Goal: Navigation & Orientation: Find specific page/section

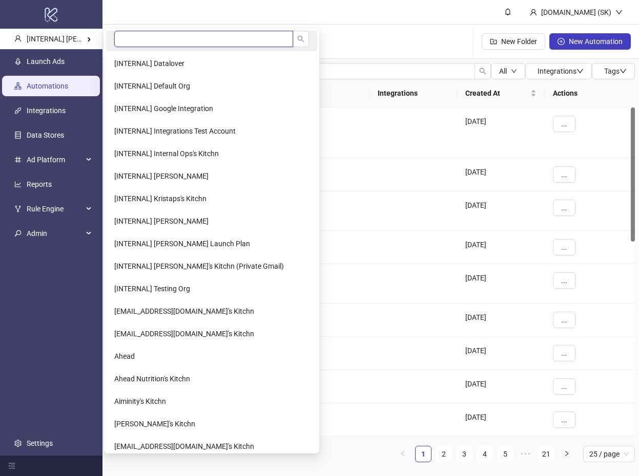
click at [176, 40] on input "search" at bounding box center [203, 39] width 179 height 16
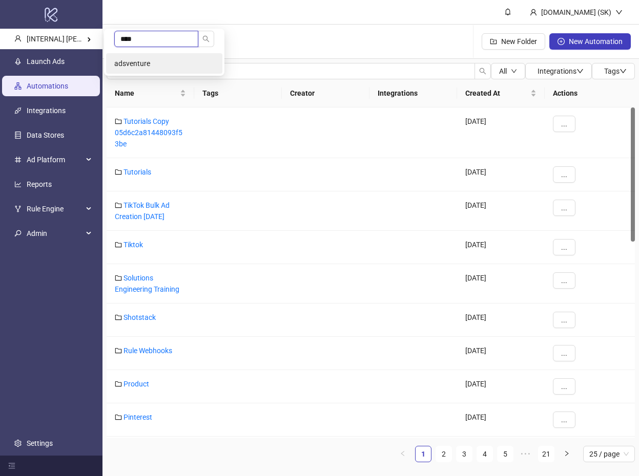
type input "****"
click at [173, 58] on li "adsventure" at bounding box center [164, 63] width 116 height 20
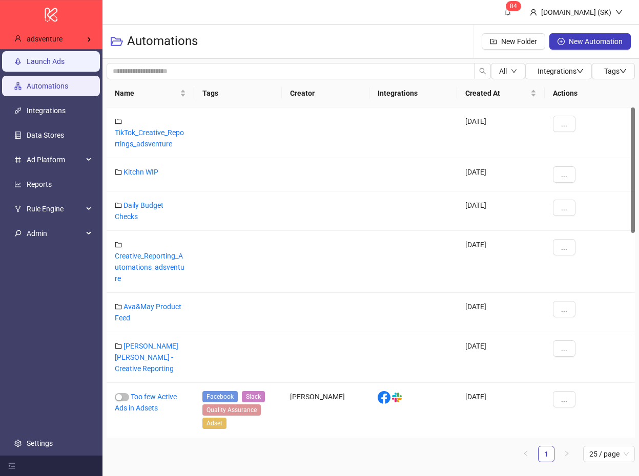
click at [65, 66] on link "Launch Ads" at bounding box center [46, 61] width 38 height 8
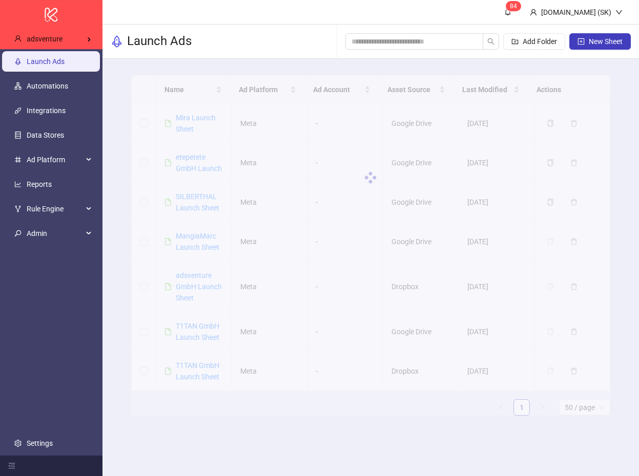
click at [182, 121] on div at bounding box center [370, 177] width 478 height 205
click at [62, 113] on link "Integrations" at bounding box center [46, 111] width 39 height 8
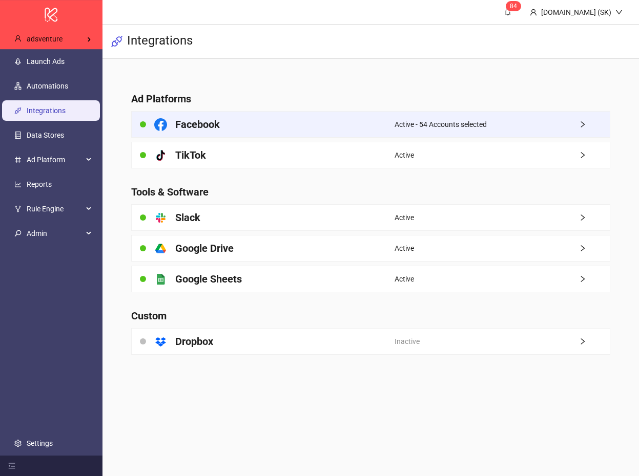
click at [388, 116] on div "Facebook" at bounding box center [263, 125] width 263 height 26
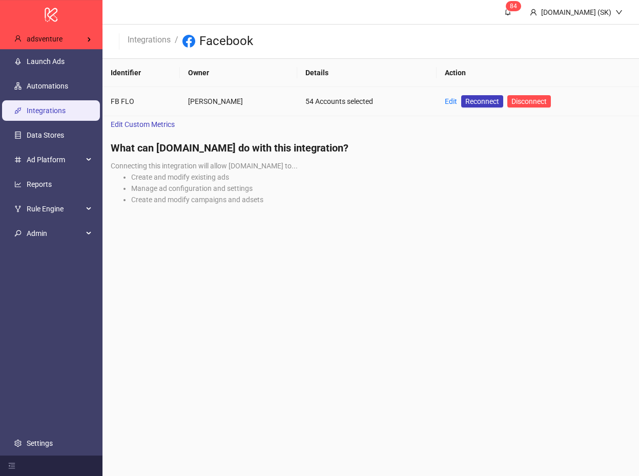
drag, startPoint x: 436, startPoint y: 100, endPoint x: 442, endPoint y: 100, distance: 6.2
click at [436, 100] on td "Edit Reconnect Disconnect" at bounding box center [537, 101] width 202 height 29
click at [445, 100] on link "Edit" at bounding box center [451, 101] width 12 height 8
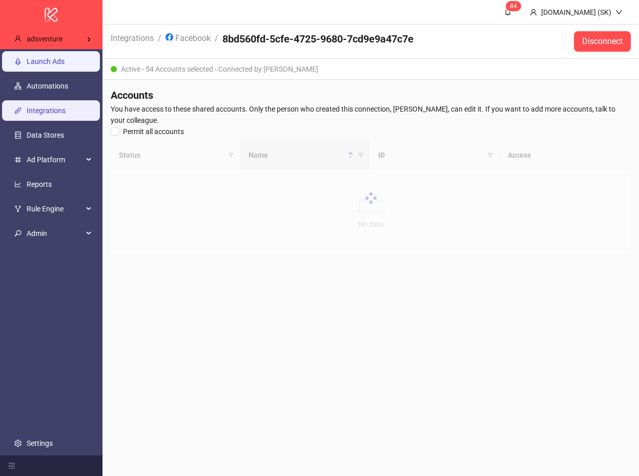
click at [65, 66] on link "Launch Ads" at bounding box center [46, 61] width 38 height 8
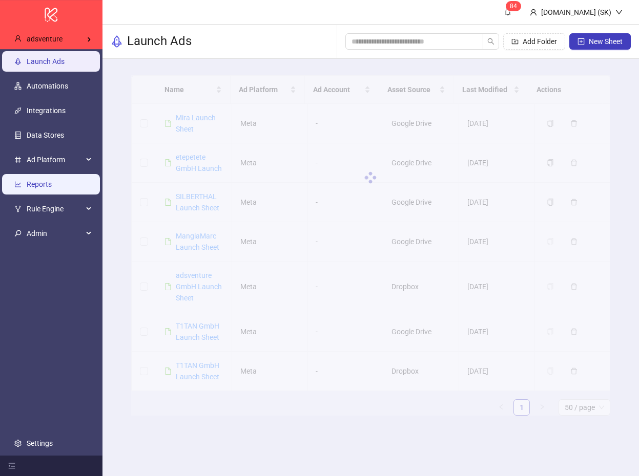
click at [52, 181] on link "Reports" at bounding box center [39, 184] width 25 height 8
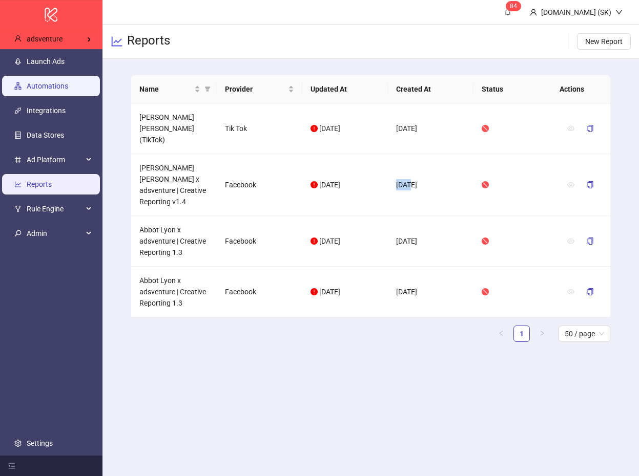
click at [67, 86] on link "Automations" at bounding box center [47, 86] width 41 height 8
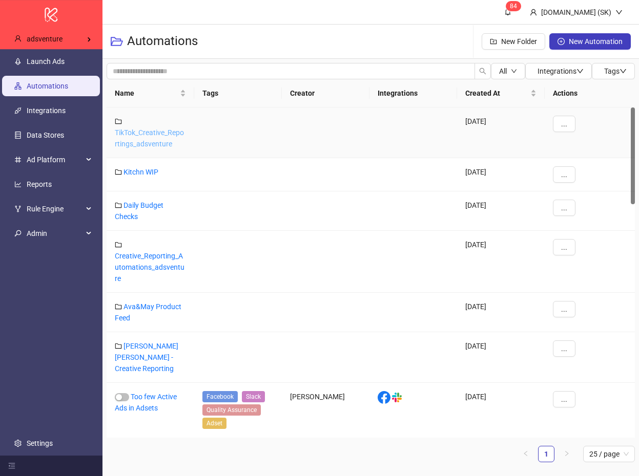
click at [153, 142] on link "TikTok_Creative_Reportings_adsventure" at bounding box center [149, 138] width 69 height 19
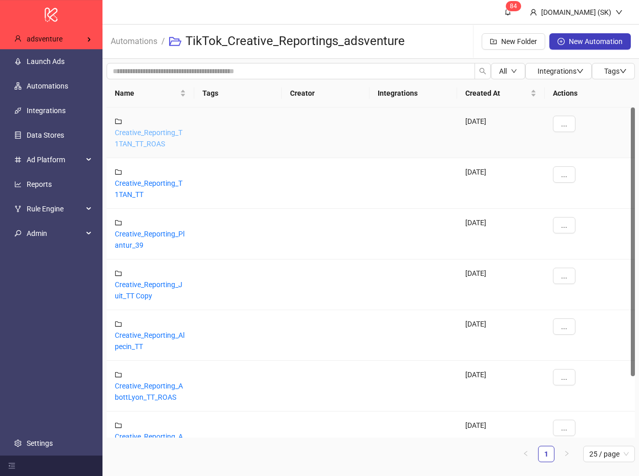
click at [156, 141] on link "Creative_Reporting_T1TAN_TT_ROAS" at bounding box center [149, 138] width 68 height 19
click at [151, 177] on div "Creative_Reporting_T1TAN_TT" at bounding box center [151, 183] width 88 height 51
click at [154, 188] on div "Creative_Reporting_T1TAN_TT" at bounding box center [151, 183] width 88 height 51
click at [155, 185] on link "Creative_Reporting_T1TAN_TT" at bounding box center [149, 188] width 68 height 19
click at [150, 233] on link "Creative_Reporting_Plantur_39" at bounding box center [150, 239] width 70 height 19
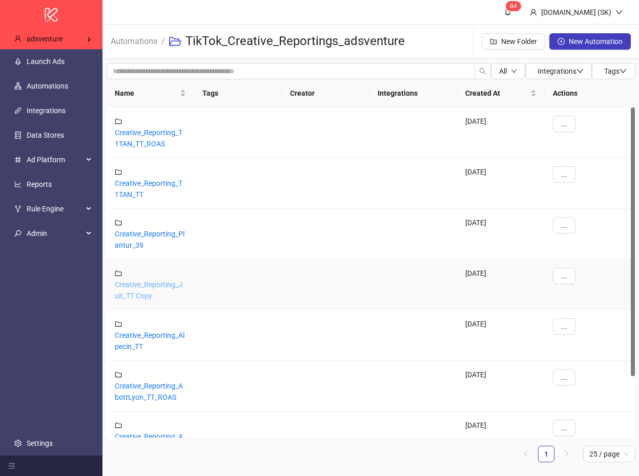
drag, startPoint x: 155, startPoint y: 279, endPoint x: 151, endPoint y: 287, distance: 9.2
click at [155, 279] on div "Creative_Reporting_Juit_TT Copy" at bounding box center [151, 285] width 88 height 51
click at [151, 287] on link "Creative_Reporting_Juit_TT Copy" at bounding box center [149, 290] width 68 height 19
click at [150, 382] on link "Creative_Reporting_AbottLyon_TT_ROAS" at bounding box center [149, 391] width 68 height 19
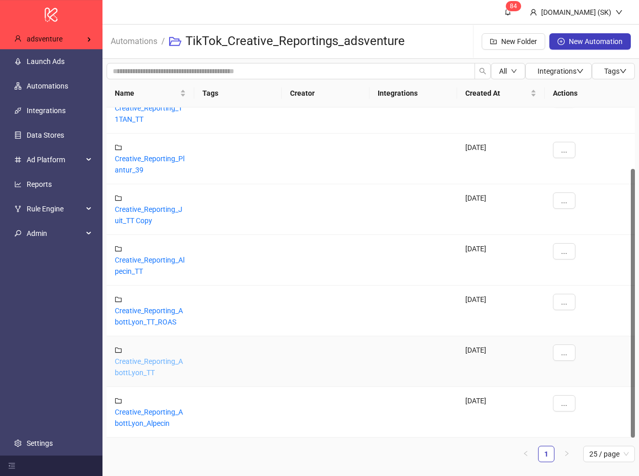
click at [155, 359] on link "Creative_Reporting_AbottLyon_TT" at bounding box center [149, 366] width 68 height 19
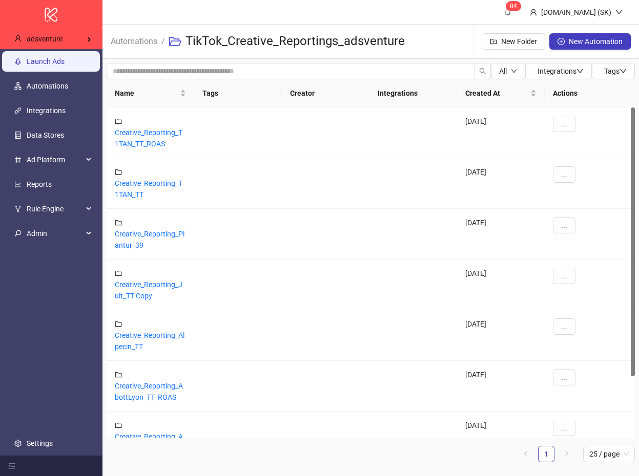
click at [55, 64] on link "Launch Ads" at bounding box center [46, 61] width 38 height 8
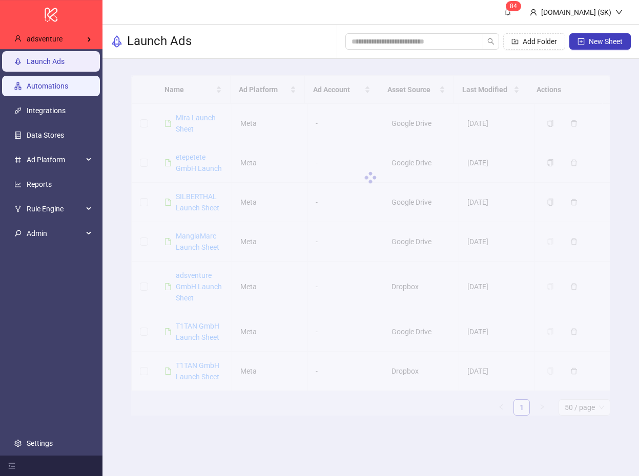
click at [60, 86] on link "Automations" at bounding box center [47, 86] width 41 height 8
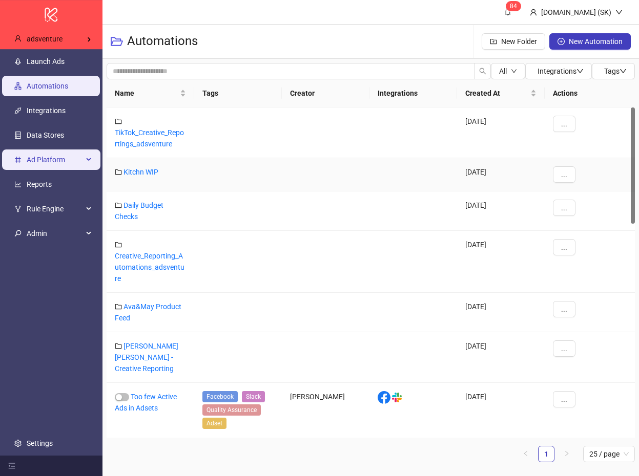
scroll to position [20, 0]
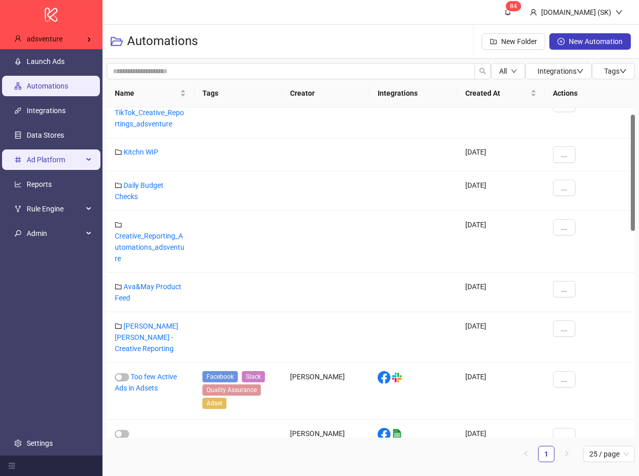
click at [67, 158] on span "Ad Platform" at bounding box center [55, 160] width 56 height 20
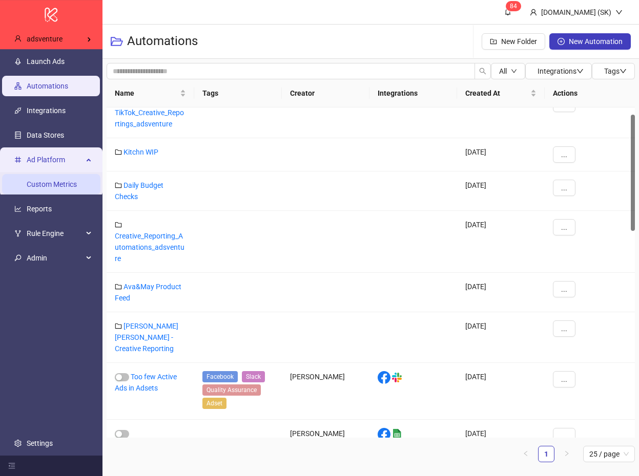
click at [60, 180] on link "Custom Metrics" at bounding box center [52, 184] width 50 height 8
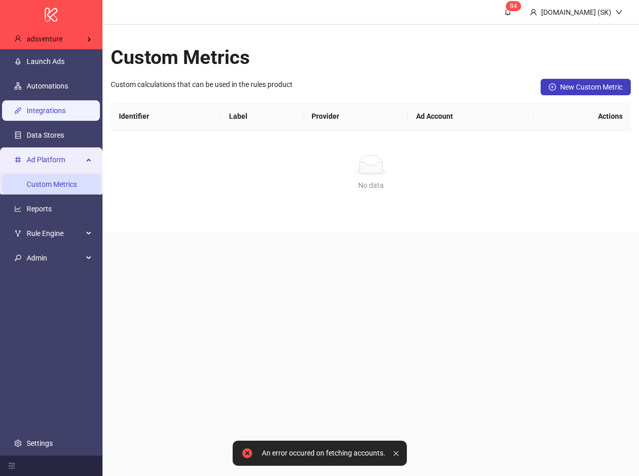
click at [66, 115] on link "Integrations" at bounding box center [46, 111] width 39 height 8
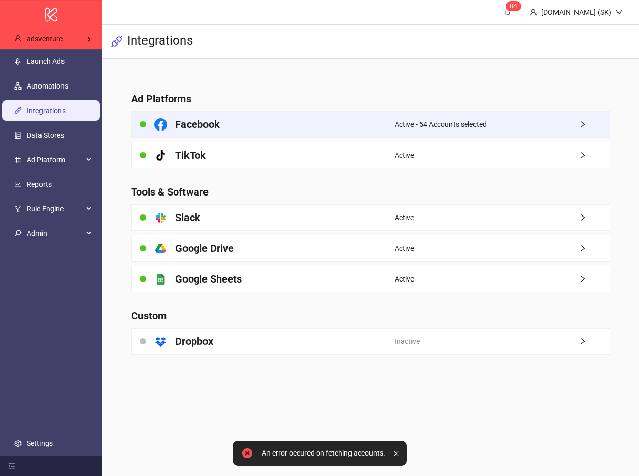
click at [270, 124] on div "Facebook" at bounding box center [263, 125] width 263 height 26
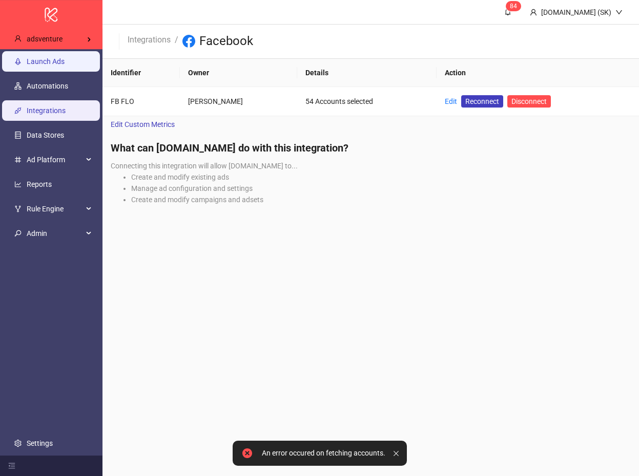
click at [65, 66] on link "Launch Ads" at bounding box center [46, 61] width 38 height 8
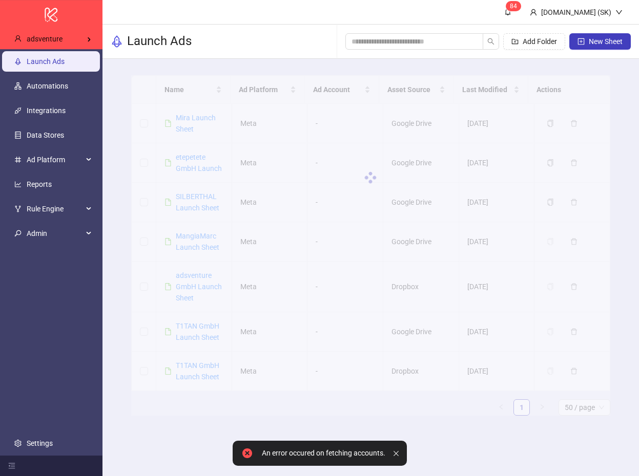
click at [398, 246] on div at bounding box center [370, 177] width 478 height 205
click at [70, 235] on span "Admin" at bounding box center [55, 233] width 56 height 20
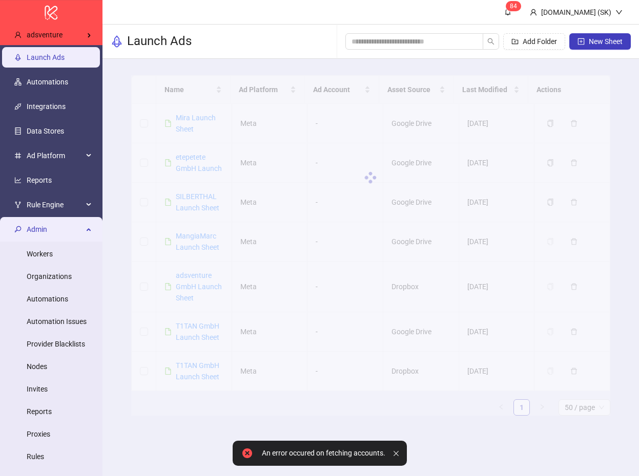
click at [58, 265] on ul "Workers Organizations Automations Automation Issues Provider Blacklists Nodes I…" at bounding box center [51, 401] width 102 height 318
click at [59, 276] on link "Organizations" at bounding box center [49, 276] width 45 height 8
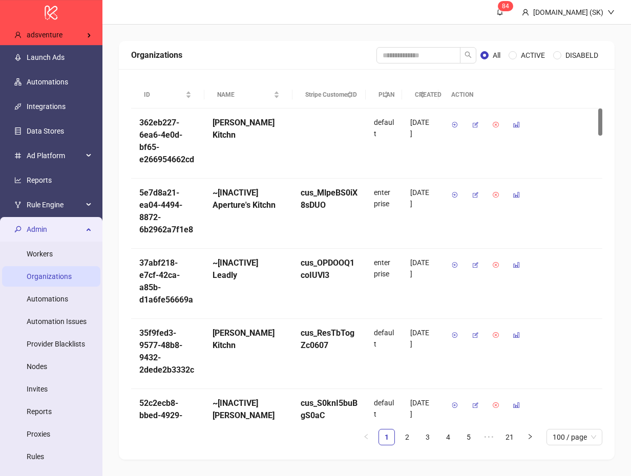
click at [70, 235] on span "Admin" at bounding box center [55, 229] width 56 height 20
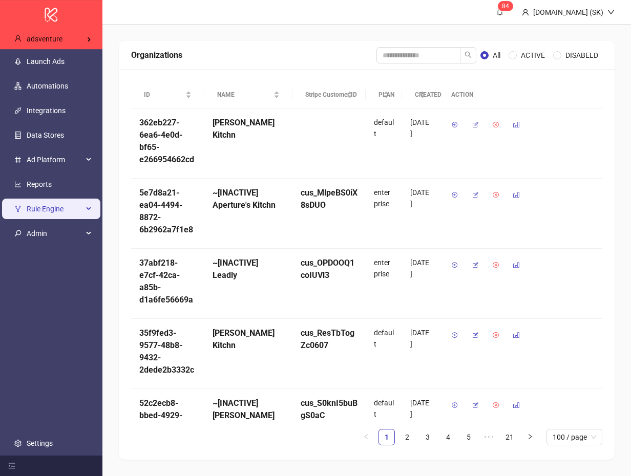
click at [60, 213] on span "Rule Engine" at bounding box center [55, 209] width 56 height 20
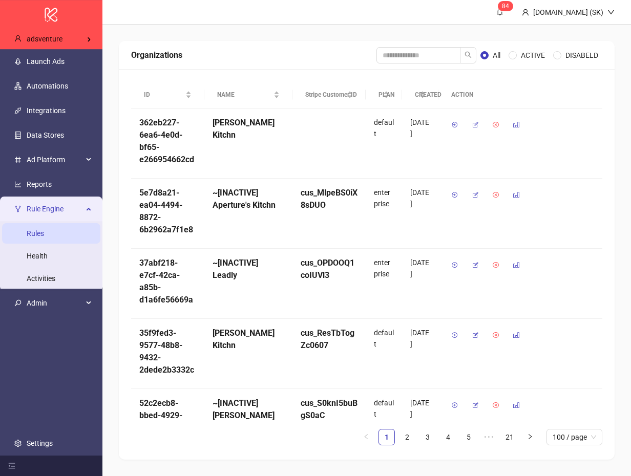
click at [44, 229] on link "Rules" at bounding box center [35, 233] width 17 height 8
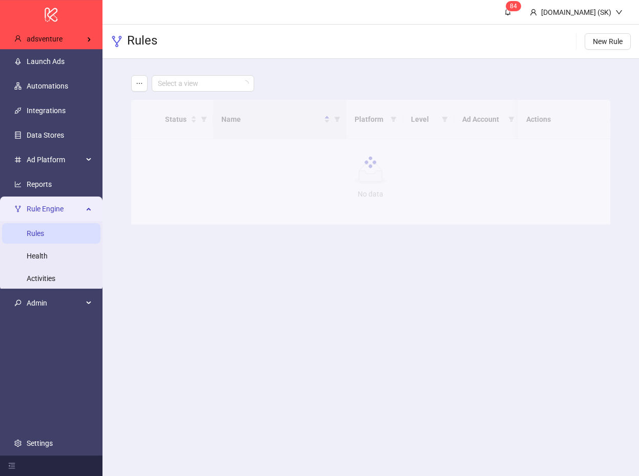
click at [59, 204] on span "Rule Engine" at bounding box center [55, 209] width 56 height 20
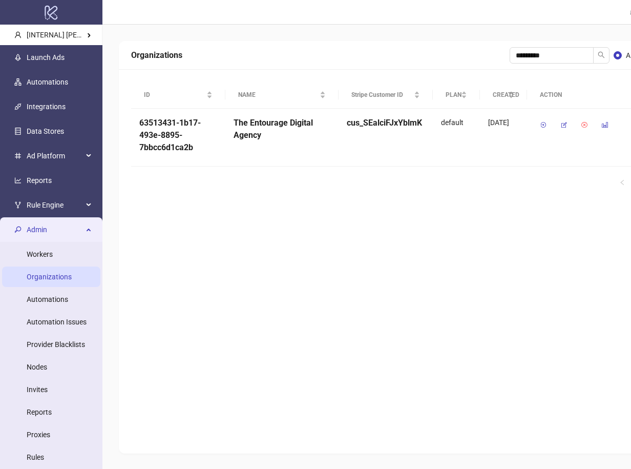
click at [234, 245] on div "Organizations ********* All ACTIVE DISABELD ID NAME Stripe Customer ID PLAN CRE…" at bounding box center [433, 247] width 629 height 412
